Goal: Task Accomplishment & Management: Manage account settings

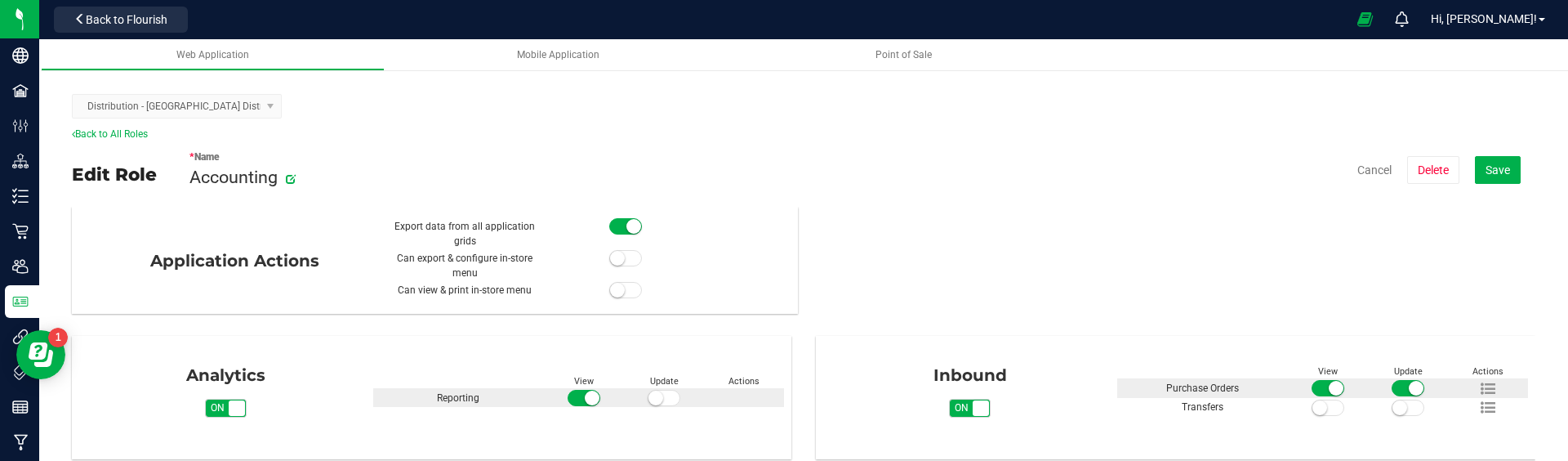
scroll to position [841, 0]
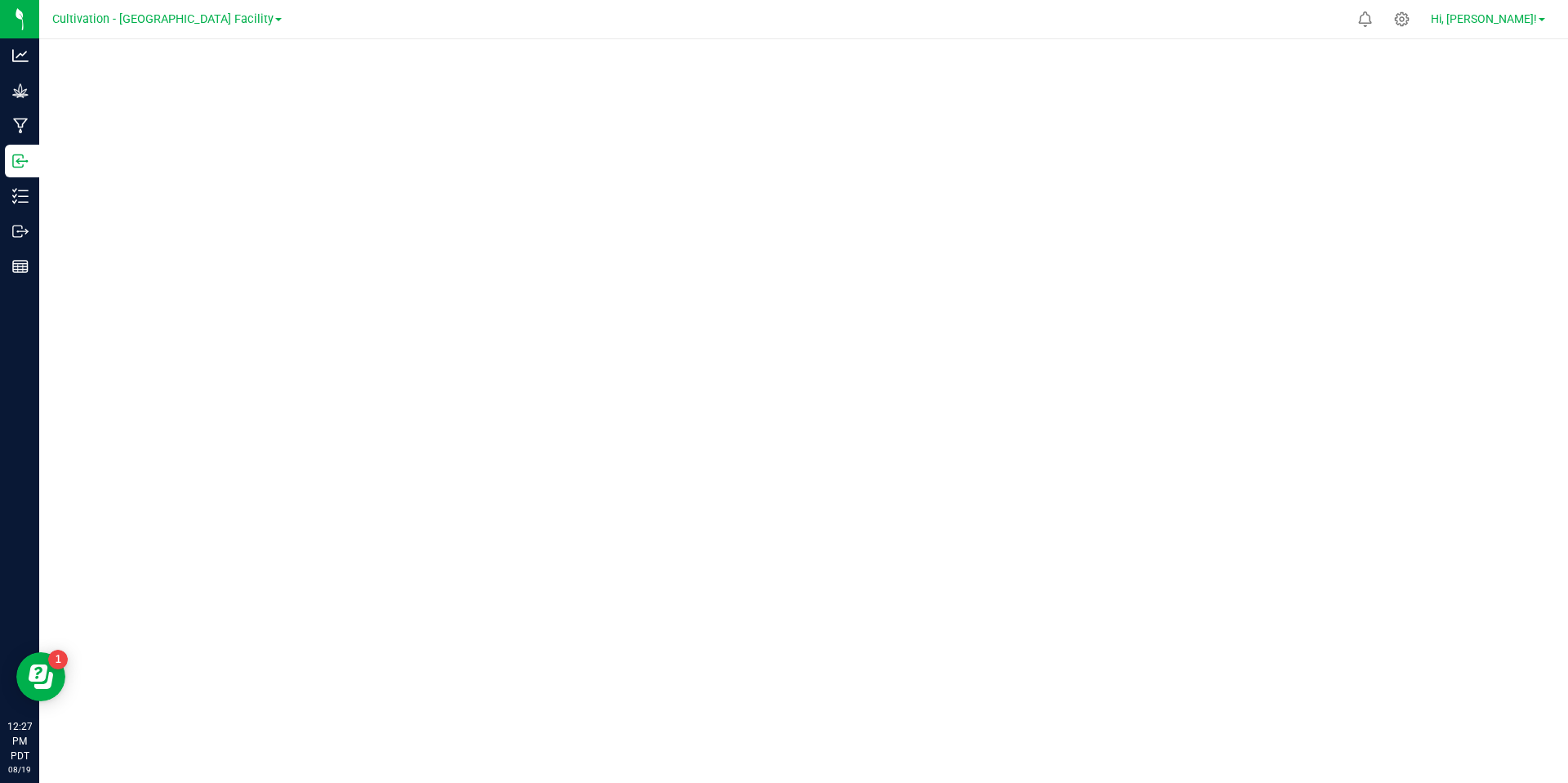
drag, startPoint x: 1550, startPoint y: 19, endPoint x: 1535, endPoint y: 18, distance: 15.0
click at [1546, 19] on link "Hi, [PERSON_NAME]!" at bounding box center [1487, 19] width 127 height 17
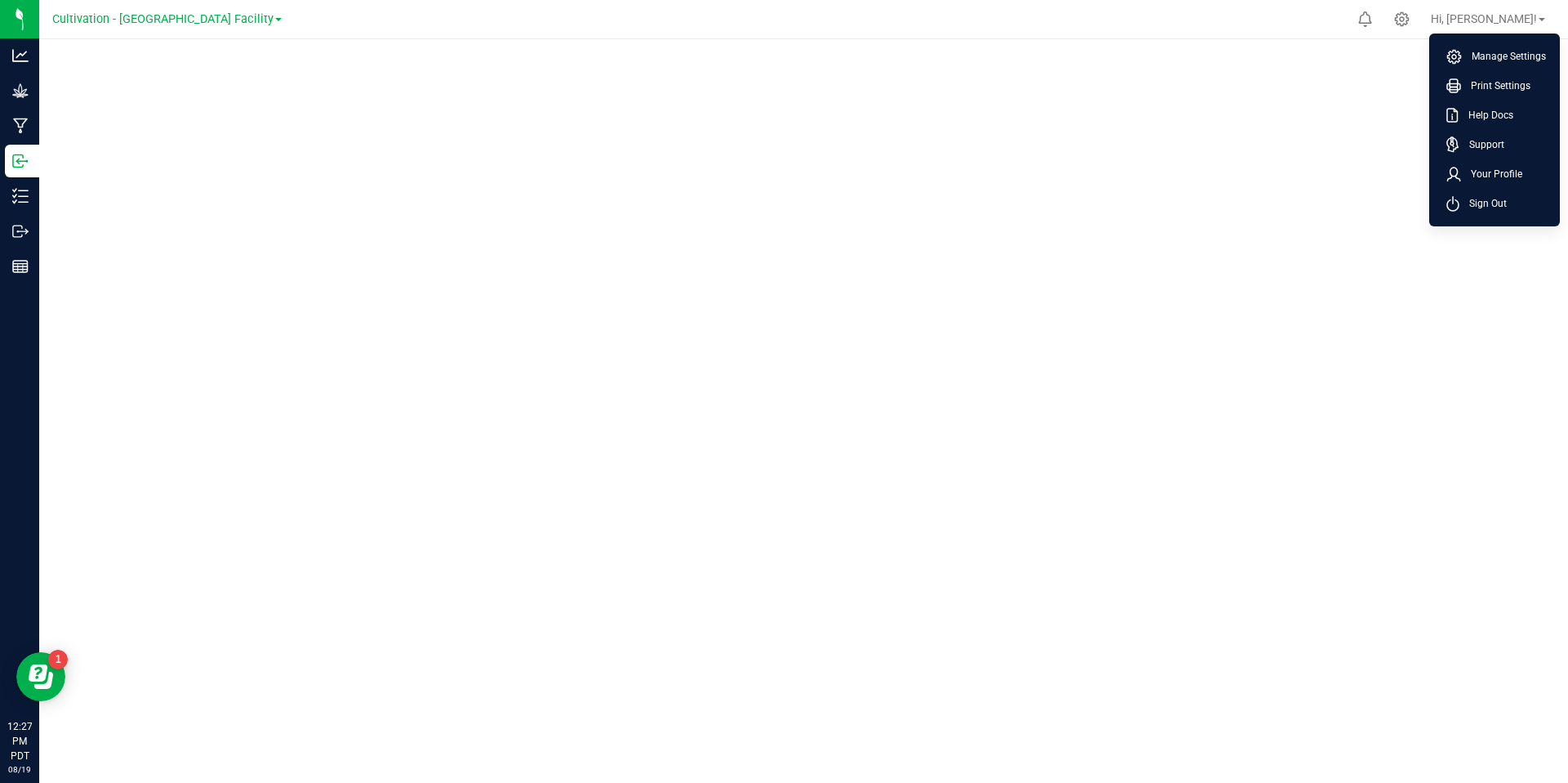
click at [1464, 212] on li "Sign Out" at bounding box center [1494, 203] width 122 height 29
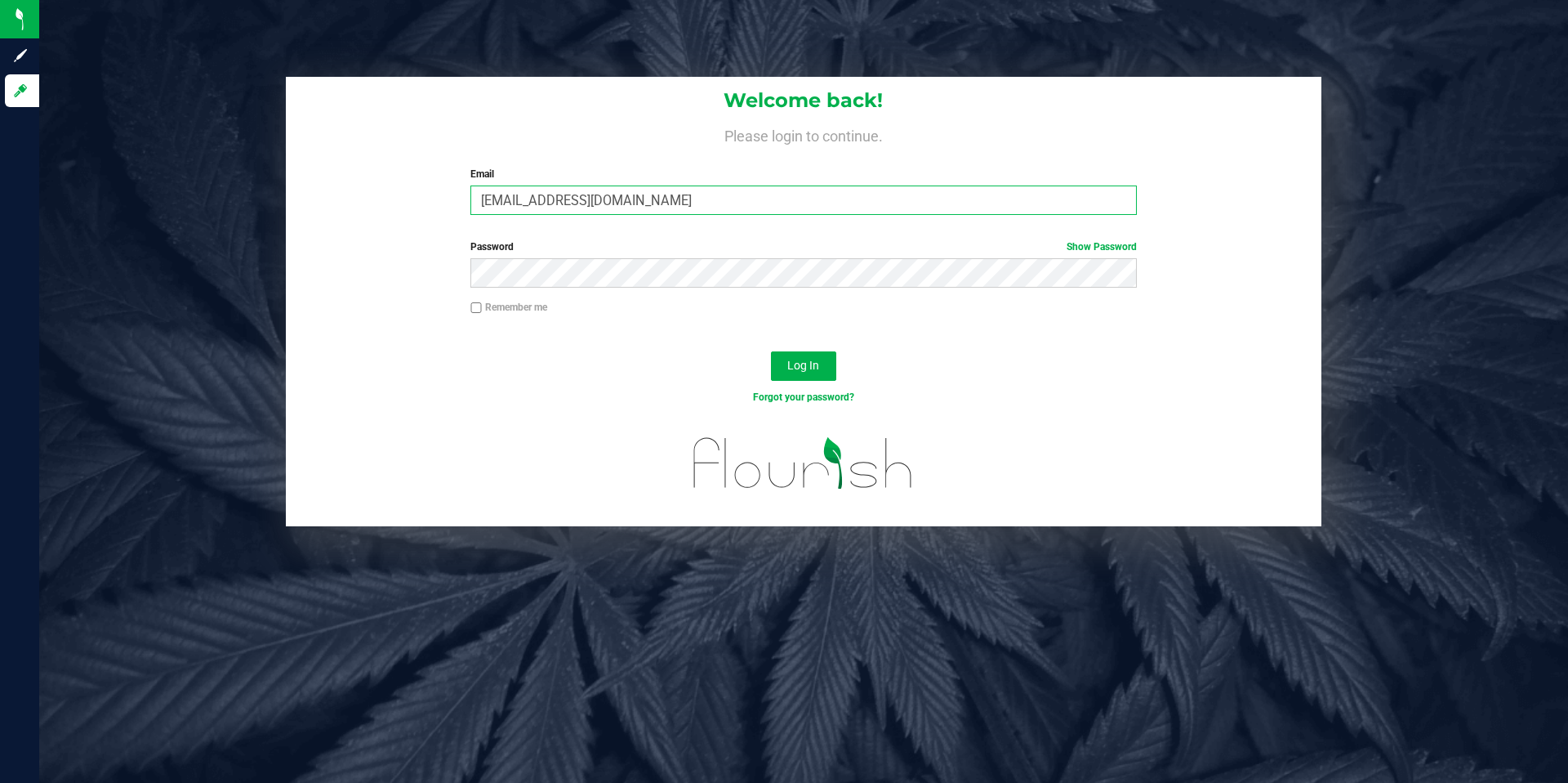
click at [554, 199] on input "badams_demo@flourishsoftware.com" at bounding box center [803, 200] width 666 height 29
drag, startPoint x: 604, startPoint y: 201, endPoint x: 790, endPoint y: 205, distance: 186.0
click at [790, 205] on input "badams_demo@flourishsoftware.com" at bounding box center [803, 200] width 666 height 29
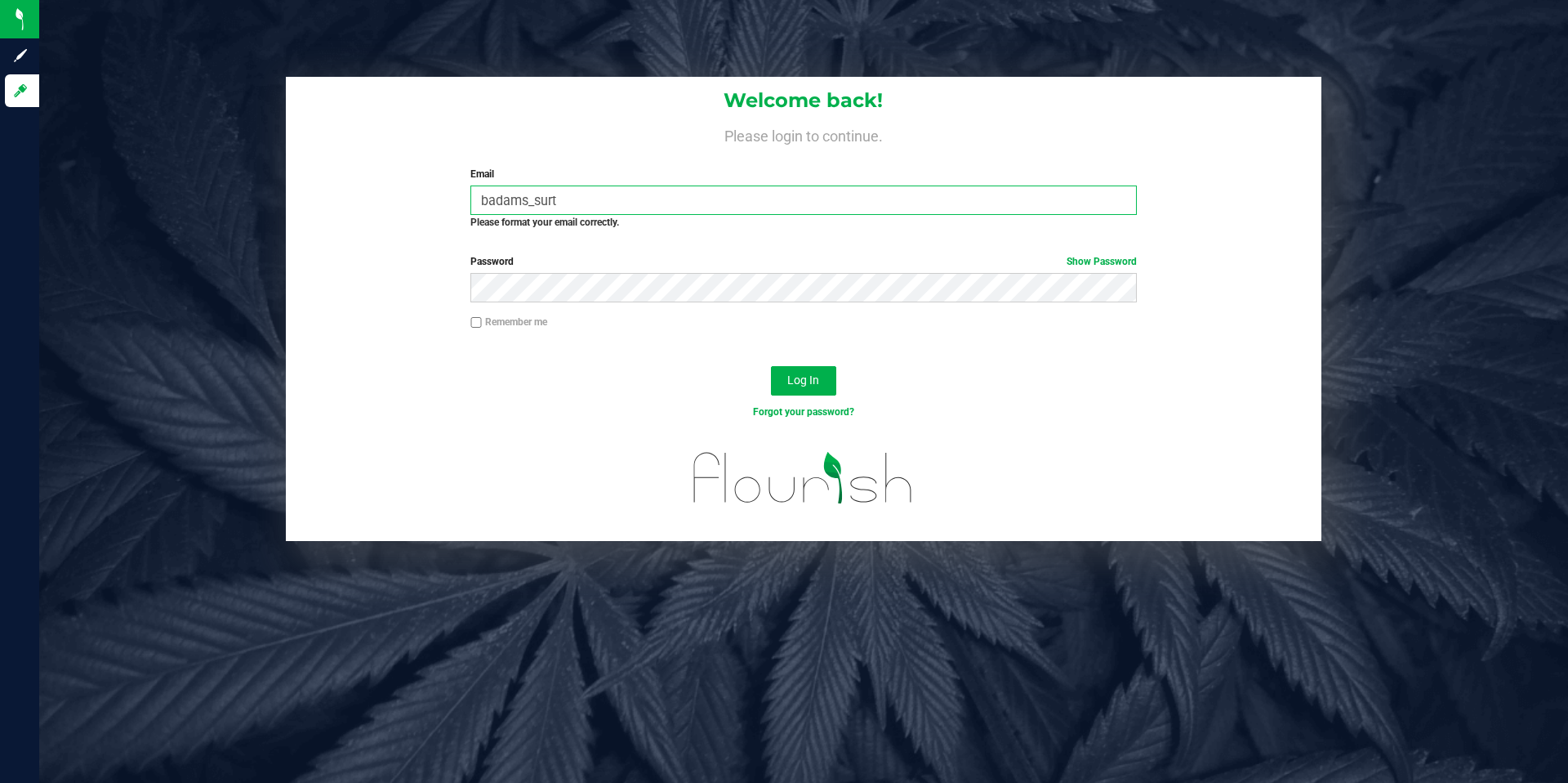
type input "badams_surterra@flourishsoftware.com"
click at [771, 366] on button "Log In" at bounding box center [804, 380] width 66 height 29
